Goal: Information Seeking & Learning: Learn about a topic

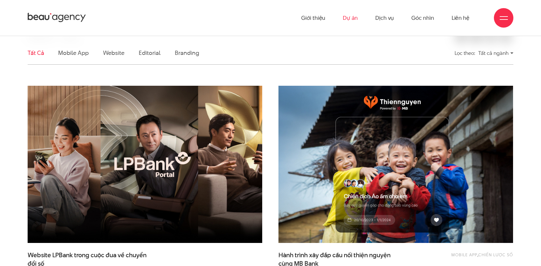
scroll to position [124, 0]
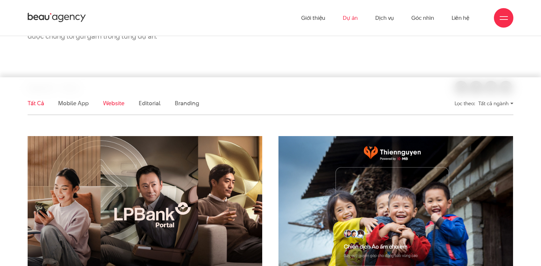
click at [117, 99] on link "Website" at bounding box center [113, 103] width 21 height 8
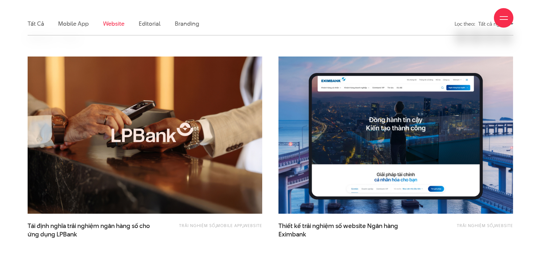
scroll to position [216, 0]
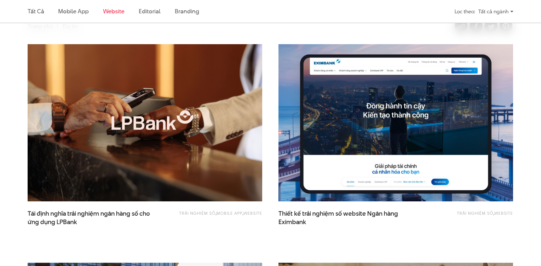
click at [305, 124] on img at bounding box center [396, 122] width 258 height 173
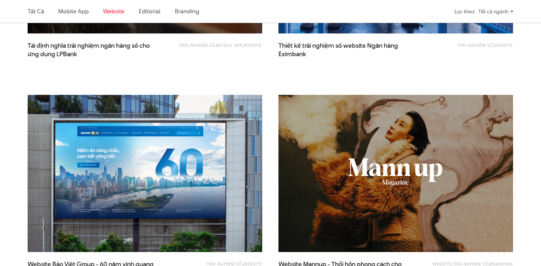
scroll to position [445, 0]
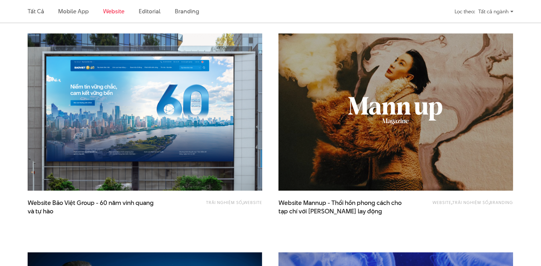
click at [211, 125] on img at bounding box center [145, 112] width 258 height 173
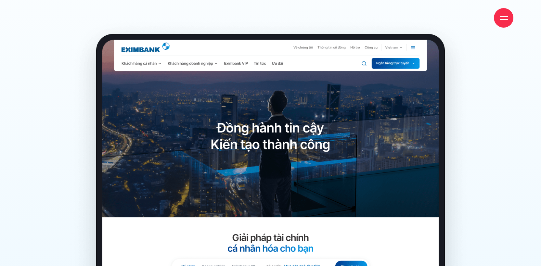
scroll to position [2166, 0]
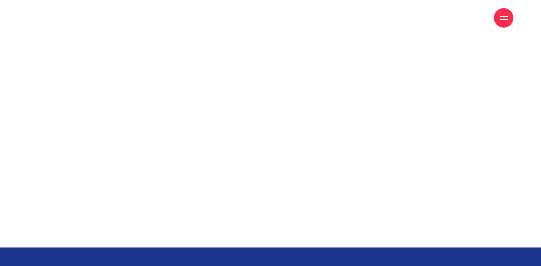
scroll to position [4544, 0]
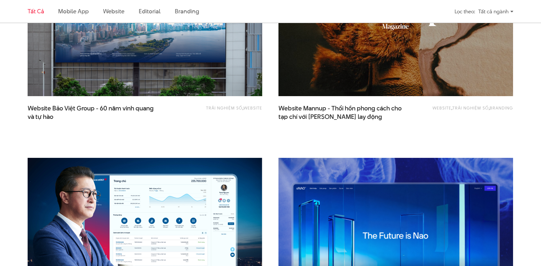
scroll to position [758, 0]
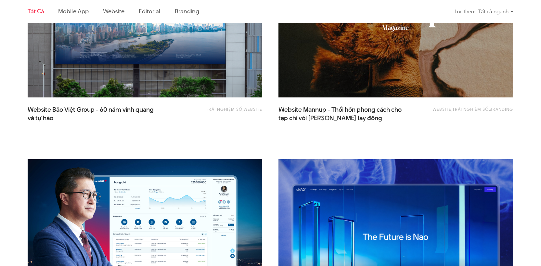
click at [317, 65] on img at bounding box center [395, 18] width 235 height 157
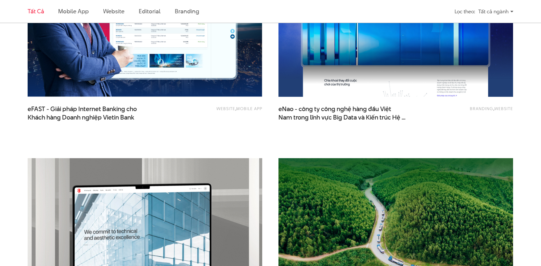
scroll to position [973, 0]
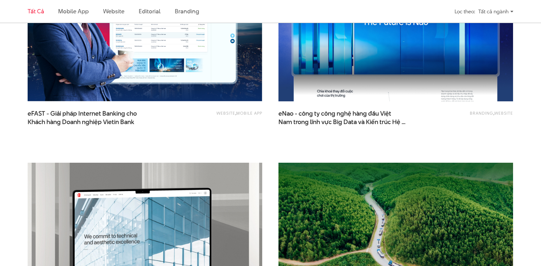
click at [352, 86] on img at bounding box center [396, 22] width 258 height 173
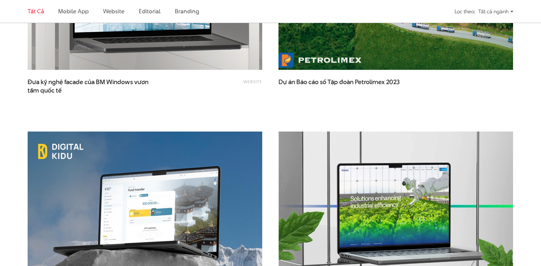
scroll to position [1168, 0]
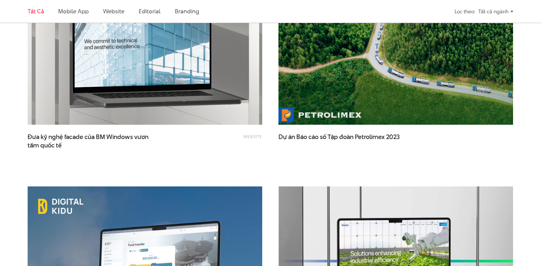
click at [336, 99] on img at bounding box center [396, 46] width 258 height 173
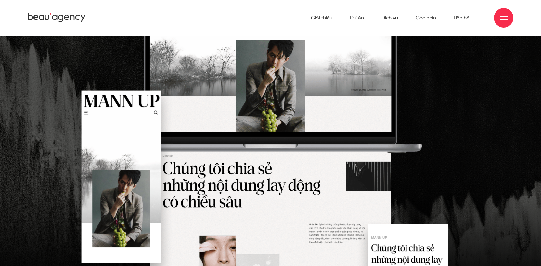
scroll to position [1154, 0]
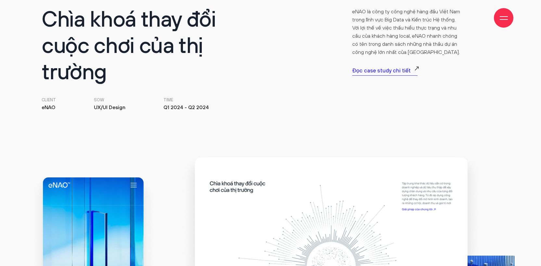
scroll to position [344, 0]
click at [364, 71] on p "Đọc case study chi tiết" at bounding box center [384, 71] width 65 height 9
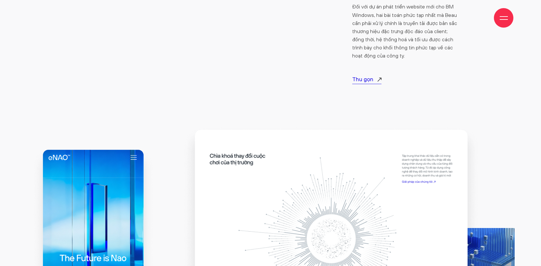
click at [367, 79] on p "Thu gọn" at bounding box center [366, 80] width 29 height 9
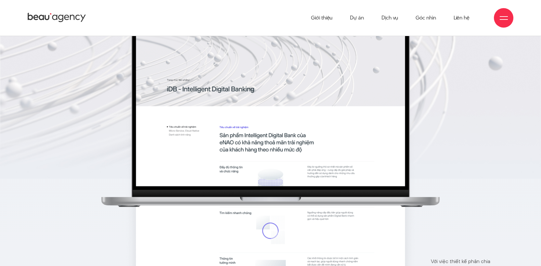
scroll to position [4273, 0]
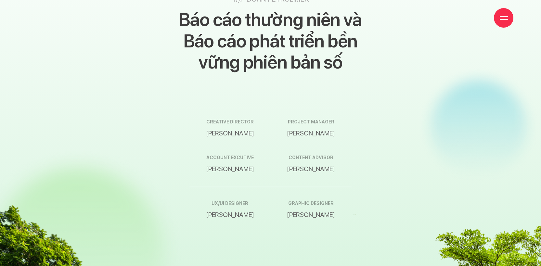
scroll to position [10178, 0]
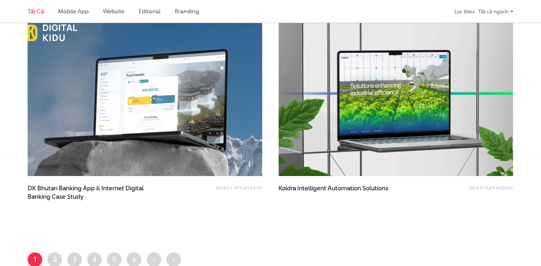
scroll to position [1336, 0]
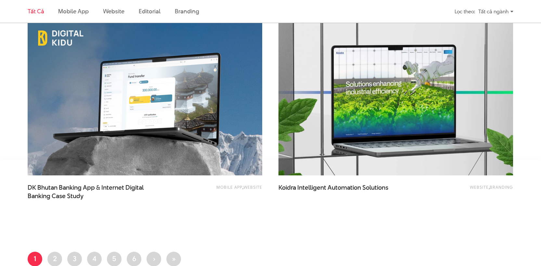
click at [334, 138] on img at bounding box center [396, 96] width 258 height 173
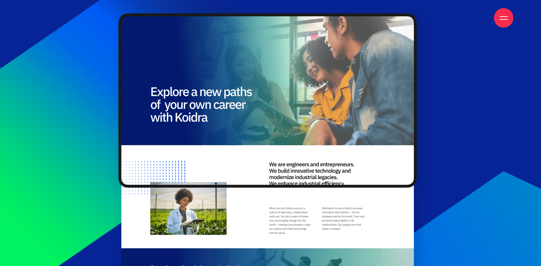
scroll to position [2075, 0]
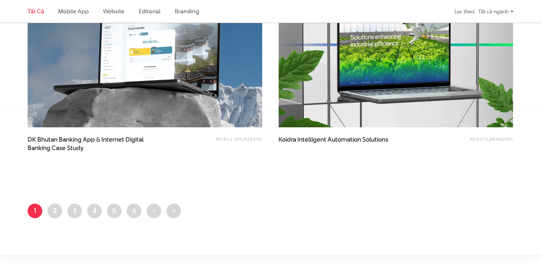
scroll to position [1488, 0]
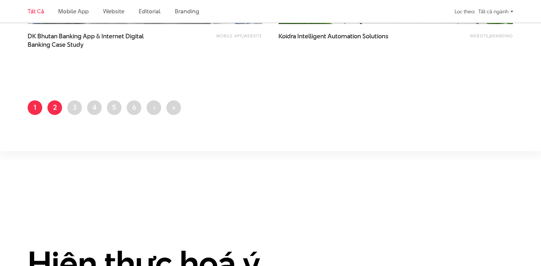
click at [57, 107] on link "Trang 2" at bounding box center [54, 107] width 15 height 15
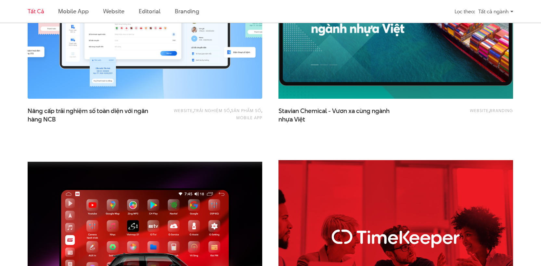
scroll to position [1148, 0]
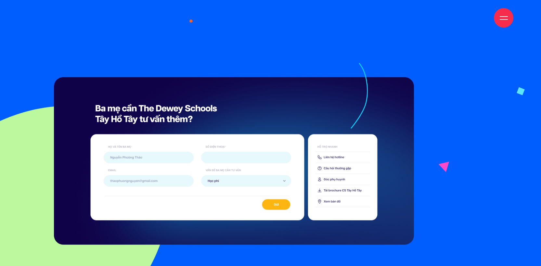
scroll to position [3641, 0]
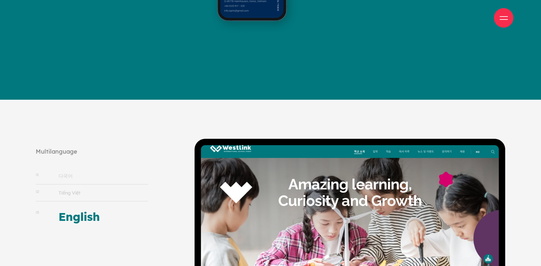
scroll to position [6556, 0]
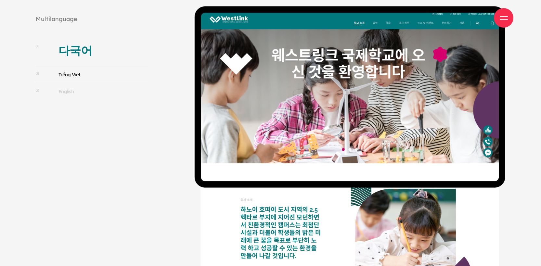
click at [73, 80] on link "02 Tiếng Việt" at bounding box center [92, 74] width 112 height 17
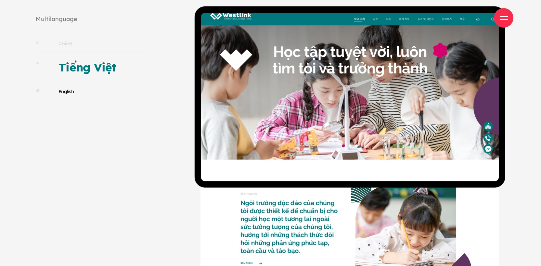
click at [71, 88] on link "03 English" at bounding box center [92, 91] width 112 height 17
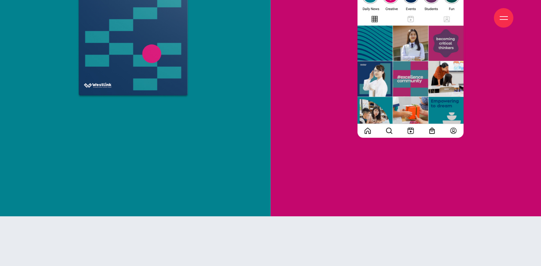
scroll to position [8699, 0]
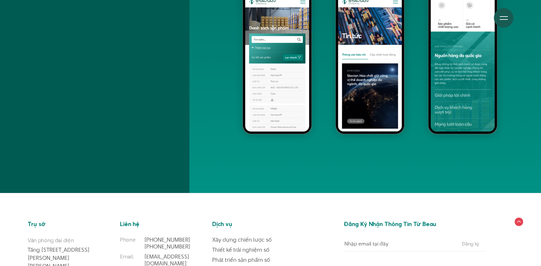
scroll to position [5173, 0]
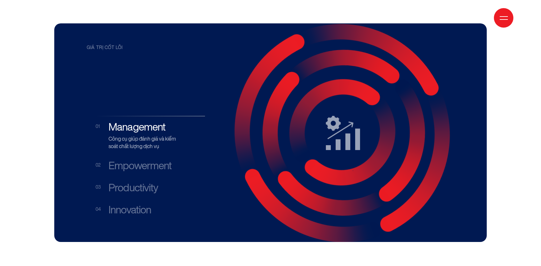
scroll to position [1298, 0]
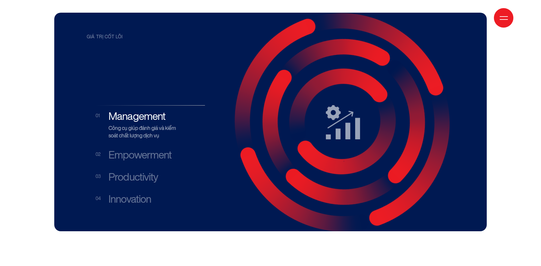
click at [152, 149] on h3 "Empowerment" at bounding box center [146, 155] width 74 height 12
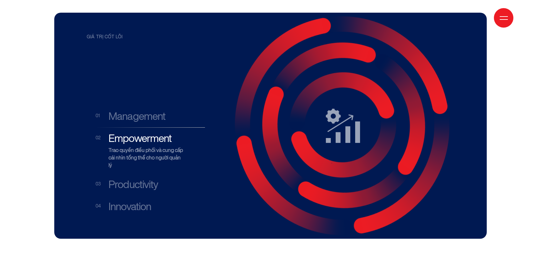
click at [133, 181] on h3 "Productivity" at bounding box center [146, 184] width 74 height 12
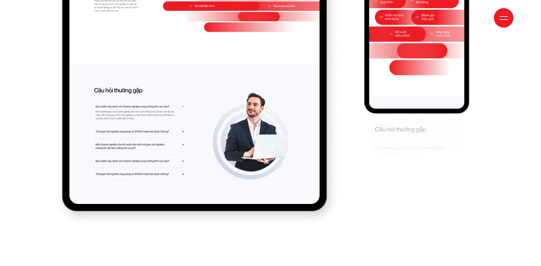
scroll to position [5310, 0]
